Goal: Task Accomplishment & Management: Manage account settings

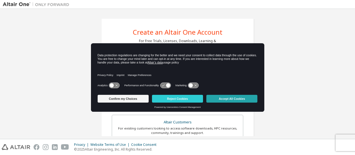
click at [236, 99] on button "Accept All Cookies" at bounding box center [231, 99] width 51 height 8
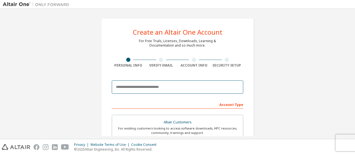
click at [141, 88] on input "email" at bounding box center [177, 86] width 131 height 13
click at [132, 87] on input "**********" at bounding box center [177, 86] width 131 height 13
type input "**********"
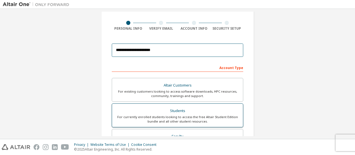
scroll to position [67, 0]
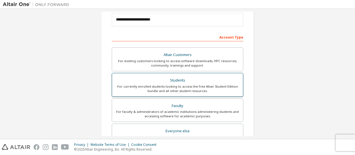
click at [158, 84] on div "For currently enrolled students looking to access the free Altair Student Editi…" at bounding box center [177, 88] width 124 height 9
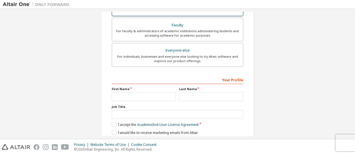
scroll to position [148, 0]
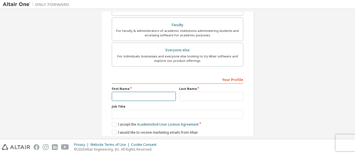
click at [141, 93] on input "text" at bounding box center [144, 96] width 64 height 9
type input "*****"
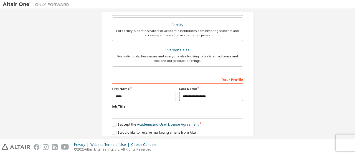
click at [208, 96] on input "**********" at bounding box center [211, 96] width 64 height 9
type input "**********"
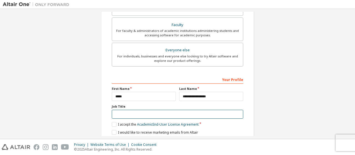
click at [167, 113] on input "text" at bounding box center [177, 114] width 131 height 9
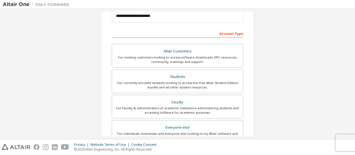
scroll to position [167, 0]
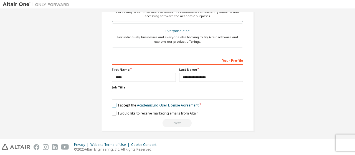
click at [113, 104] on label "I accept the Academic End-User License Agreement" at bounding box center [155, 105] width 87 height 5
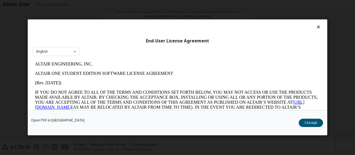
scroll to position [0, 0]
click at [69, 55] on div "English English" at bounding box center [56, 51] width 47 height 9
click at [69, 60] on div "English" at bounding box center [56, 60] width 46 height 9
click at [314, 121] on button "I Accept" at bounding box center [311, 123] width 24 height 8
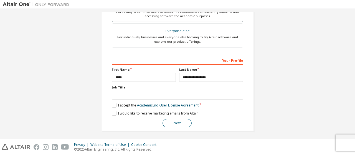
click at [184, 123] on button "Next" at bounding box center [176, 123] width 29 height 8
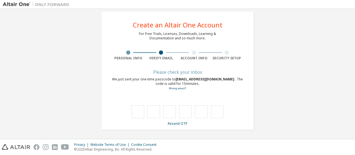
scroll to position [7, 0]
click at [178, 124] on link "Resend OTP" at bounding box center [178, 123] width 20 height 5
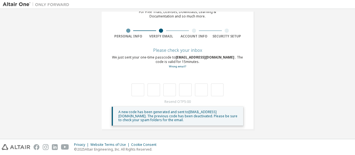
scroll to position [29, 0]
click at [136, 88] on input "text" at bounding box center [137, 90] width 12 height 13
type input "*"
click at [153, 91] on input "*" at bounding box center [153, 90] width 12 height 13
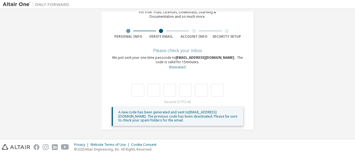
click at [173, 66] on link "Wrong email?" at bounding box center [177, 67] width 17 height 4
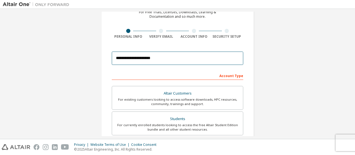
click at [125, 57] on input "**********" at bounding box center [177, 58] width 131 height 13
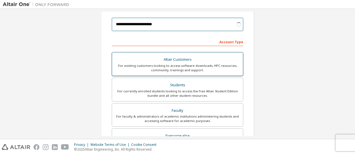
scroll to position [33, 0]
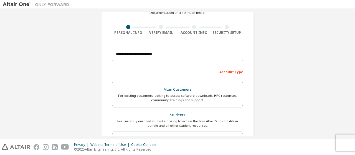
click at [176, 57] on input "**********" at bounding box center [177, 54] width 131 height 13
type input "**********"
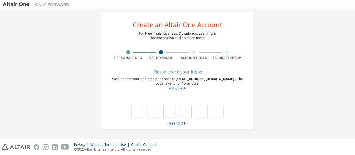
scroll to position [7, 0]
click at [174, 124] on link "Resend OTP" at bounding box center [178, 123] width 20 height 5
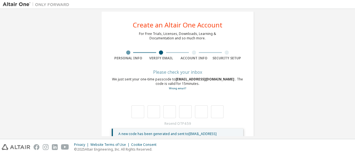
scroll to position [29, 0]
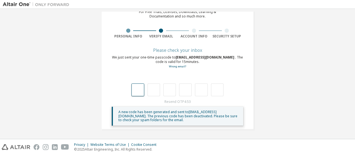
click at [139, 88] on input "text" at bounding box center [137, 89] width 12 height 13
type input "*"
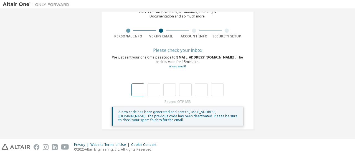
type input "*"
click at [135, 90] on input "text" at bounding box center [137, 89] width 12 height 13
type input "*"
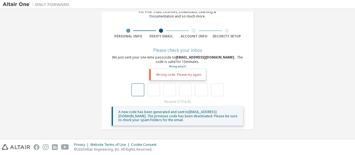
type input "*"
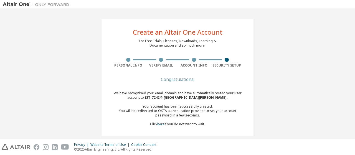
scroll to position [7, 0]
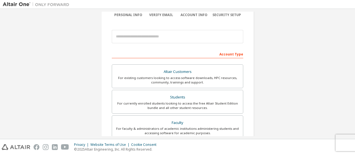
scroll to position [51, 0]
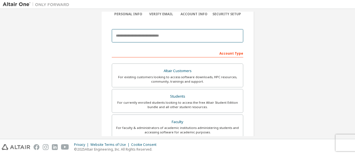
click at [155, 36] on input "email" at bounding box center [177, 35] width 131 height 13
click at [170, 38] on input "email" at bounding box center [177, 35] width 131 height 13
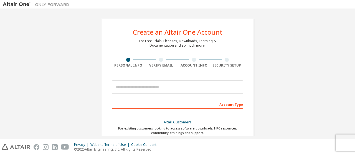
click at [68, 30] on div "Create an Altair One Account For Free Trials, Licenses, Downloads, Learning & D…" at bounding box center [177, 159] width 349 height 294
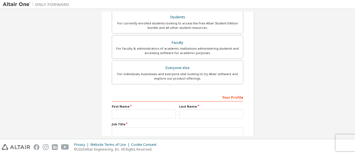
scroll to position [167, 0]
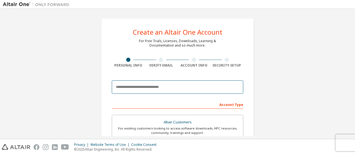
click at [148, 86] on input "email" at bounding box center [177, 86] width 131 height 13
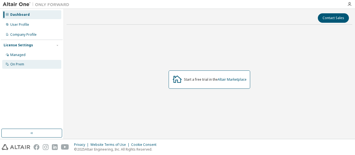
click at [22, 65] on div "On Prem" at bounding box center [17, 64] width 14 height 4
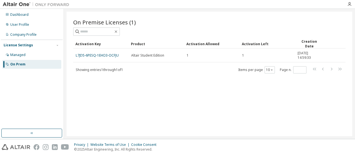
drag, startPoint x: 100, startPoint y: 53, endPoint x: 85, endPoint y: 109, distance: 57.7
click at [85, 109] on div "On Premise Licenses (1) Clear Load Save Save As Field Operator Value Select fil…" at bounding box center [209, 74] width 285 height 124
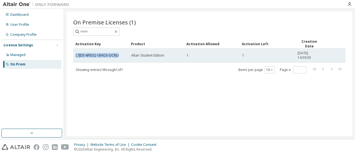
drag, startPoint x: 76, startPoint y: 55, endPoint x: 120, endPoint y: 54, distance: 44.1
click at [120, 54] on div "L7JD5-6PESQ-1EHO3-OCFJU" at bounding box center [101, 55] width 50 height 4
copy link "L7JD5-6PESQ-1EHO3-OCFJU"
